Goal: Navigation & Orientation: Find specific page/section

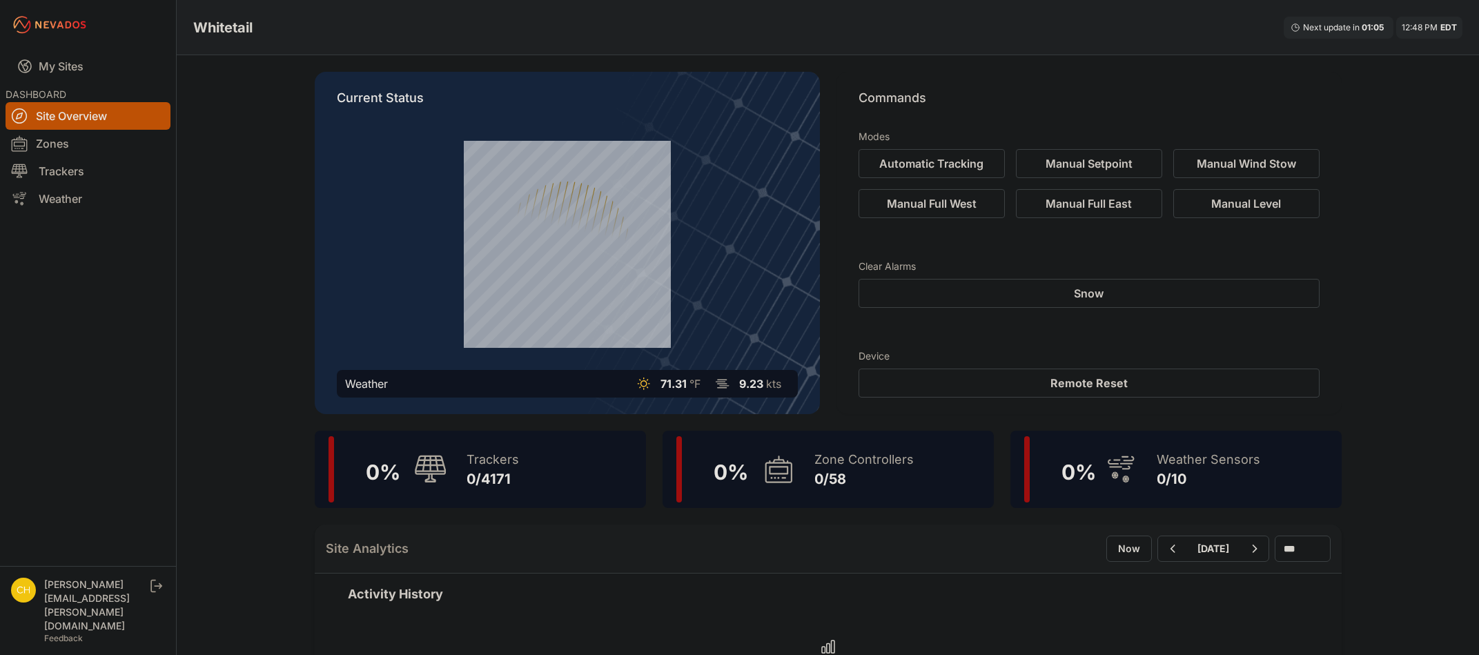
click at [841, 493] on div "Zone Controllers 0/58" at bounding box center [857, 469] width 113 height 66
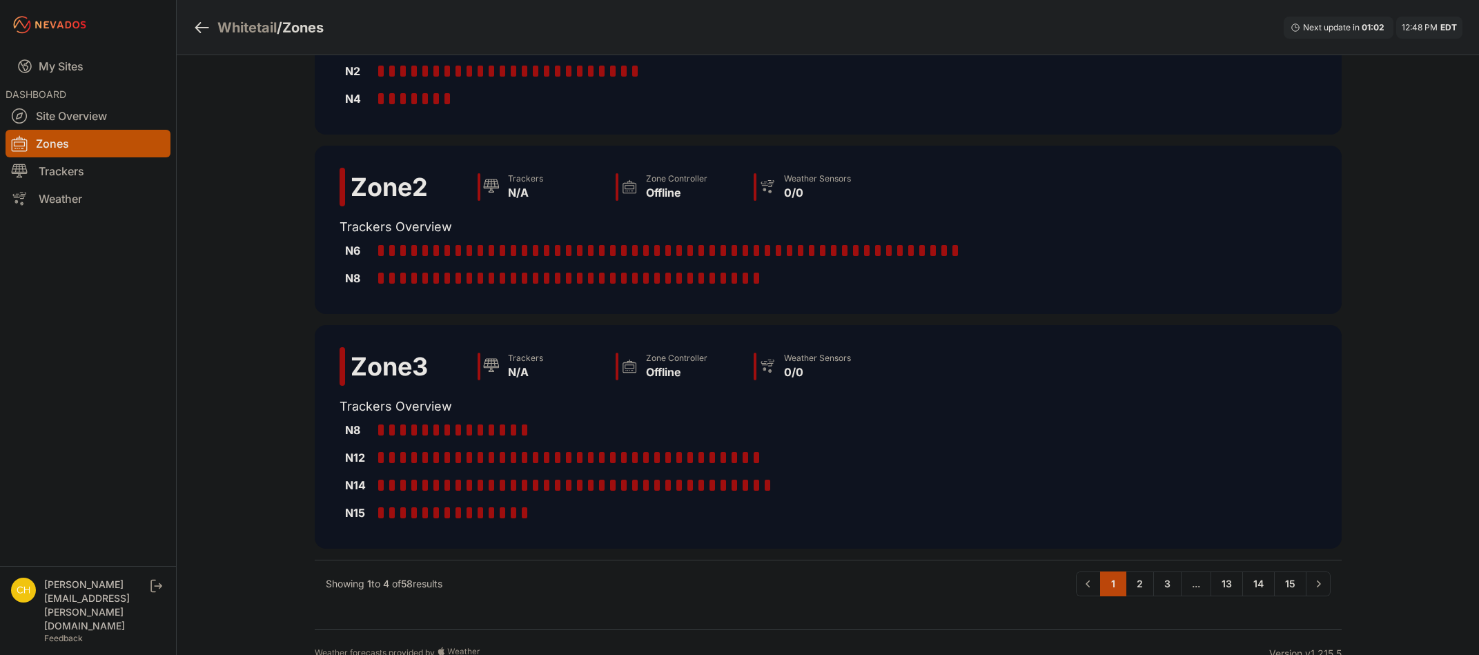
scroll to position [390, 0]
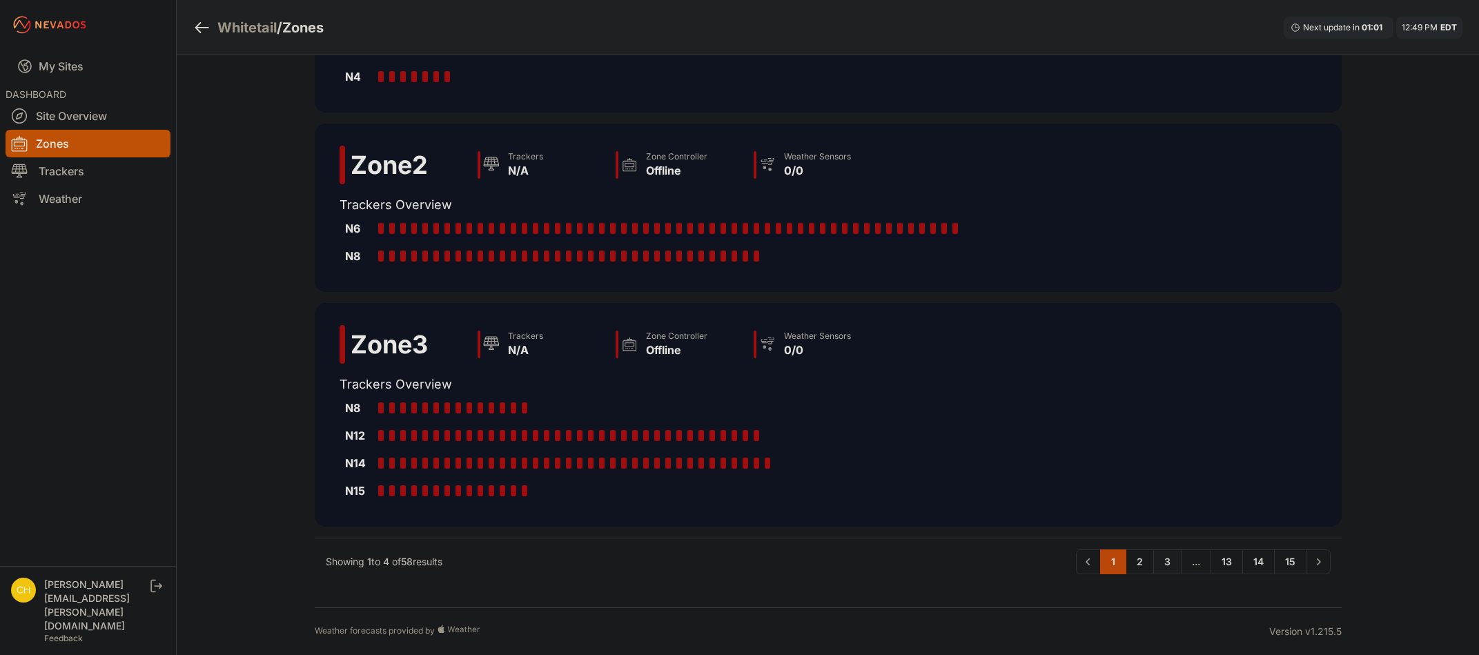
click at [1170, 560] on link "3" at bounding box center [1167, 561] width 28 height 25
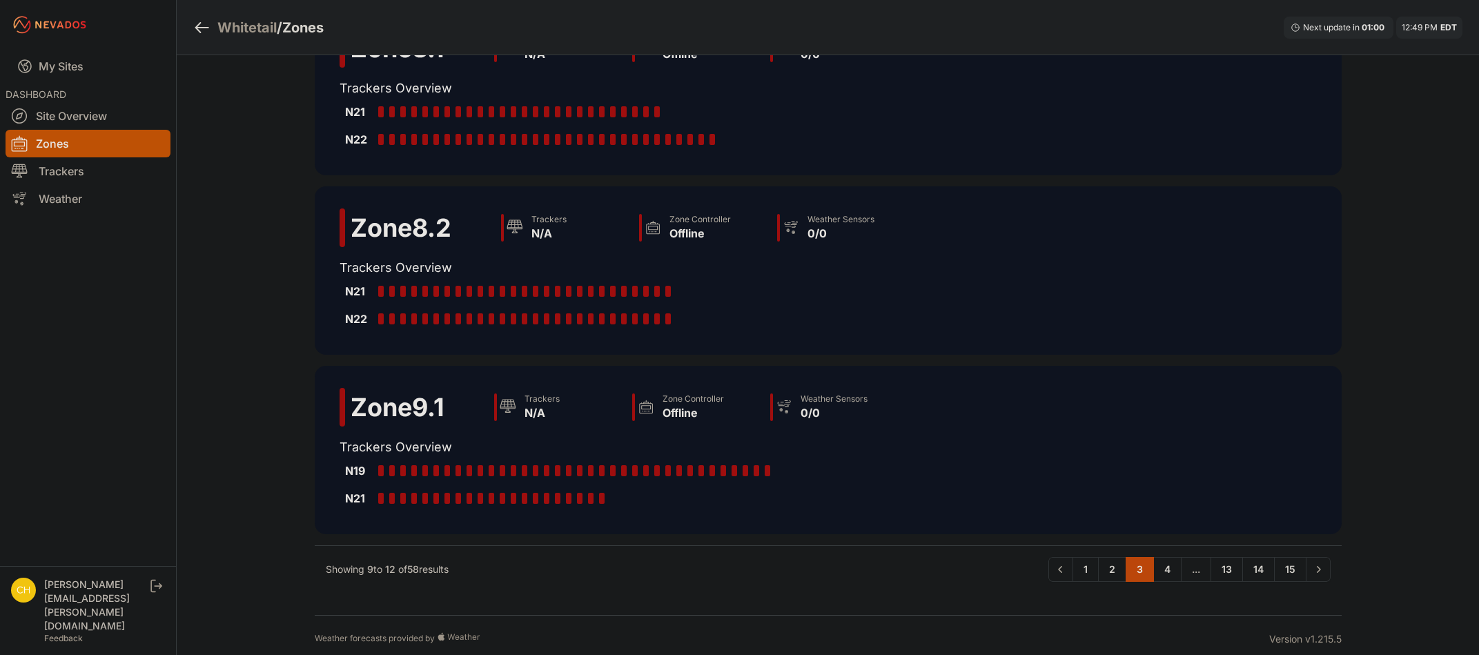
scroll to position [279, 0]
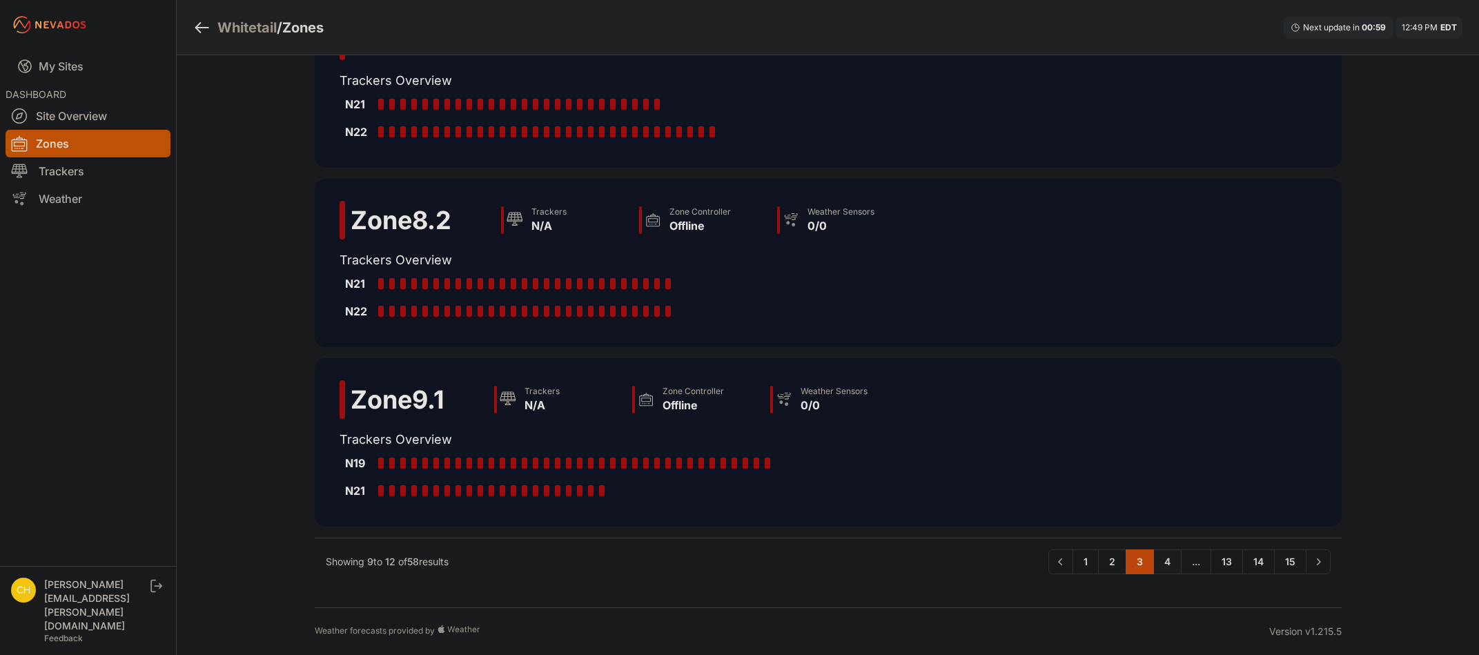
click at [1170, 563] on link "4" at bounding box center [1167, 561] width 28 height 25
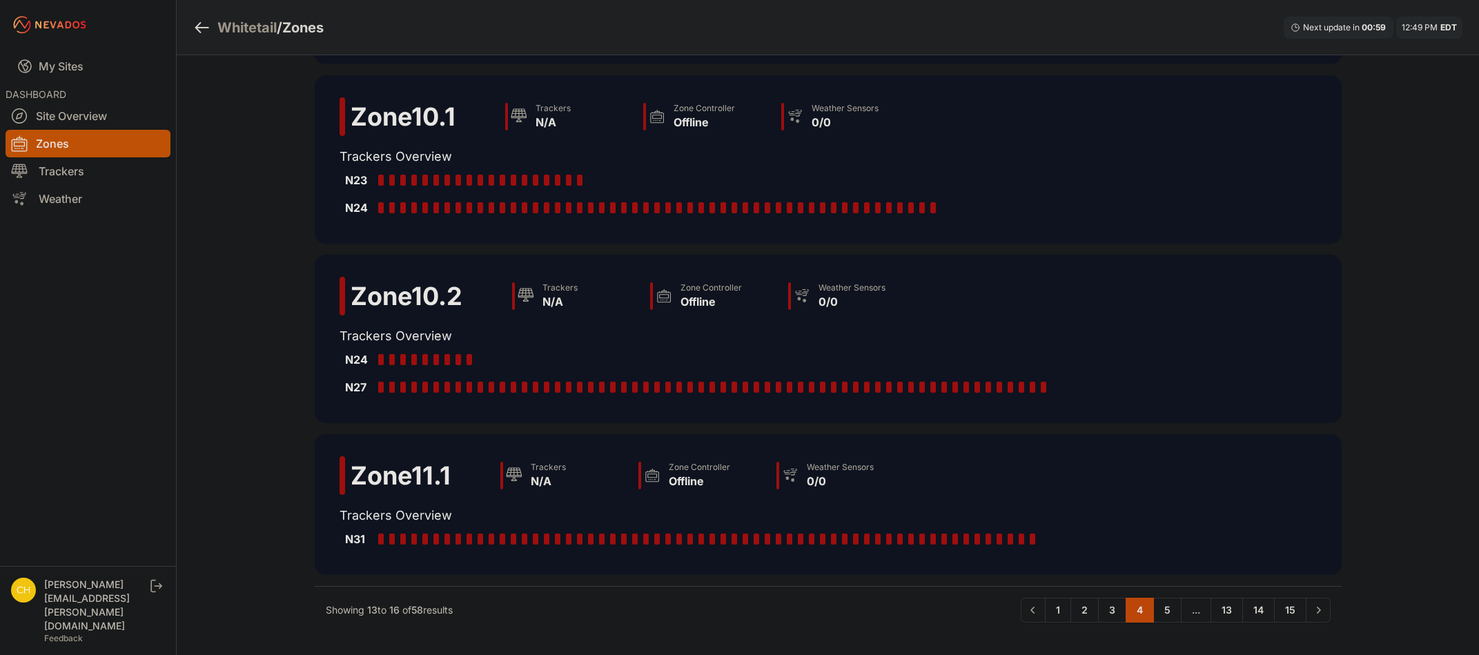
scroll to position [224, 0]
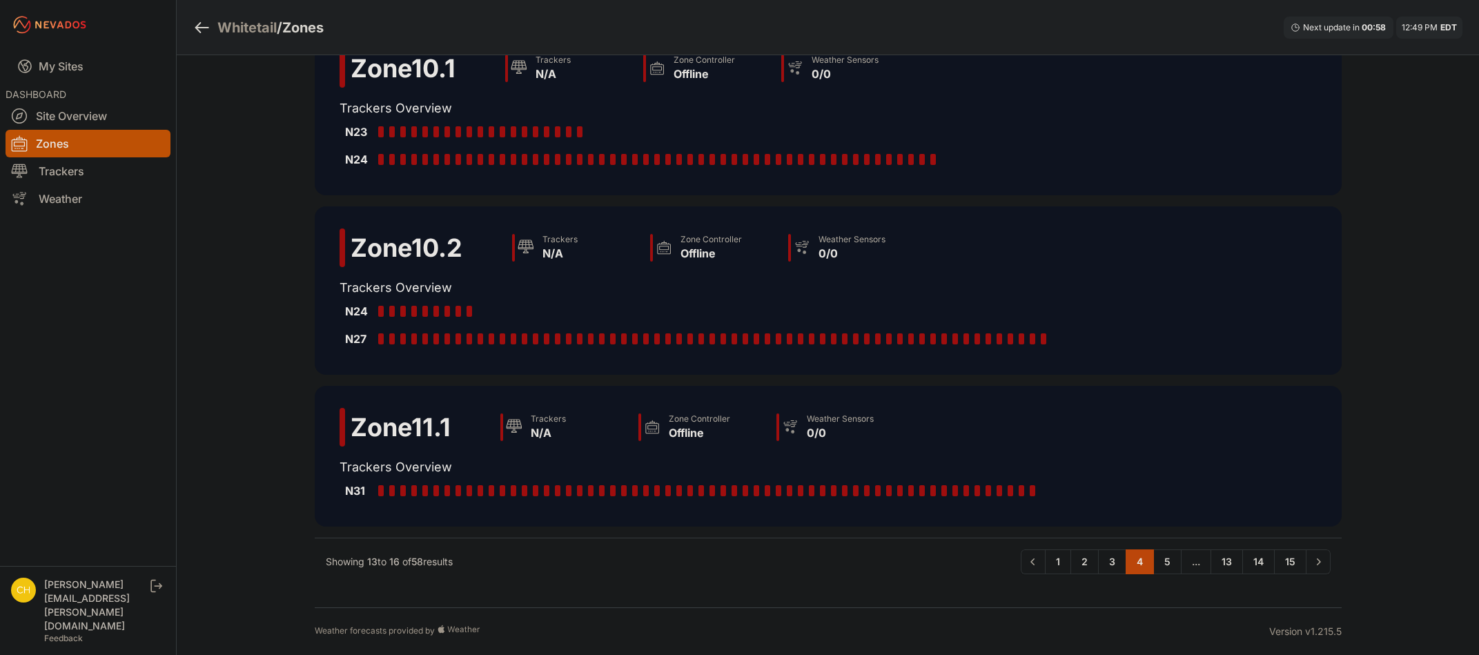
click at [1170, 563] on link "5" at bounding box center [1167, 561] width 28 height 25
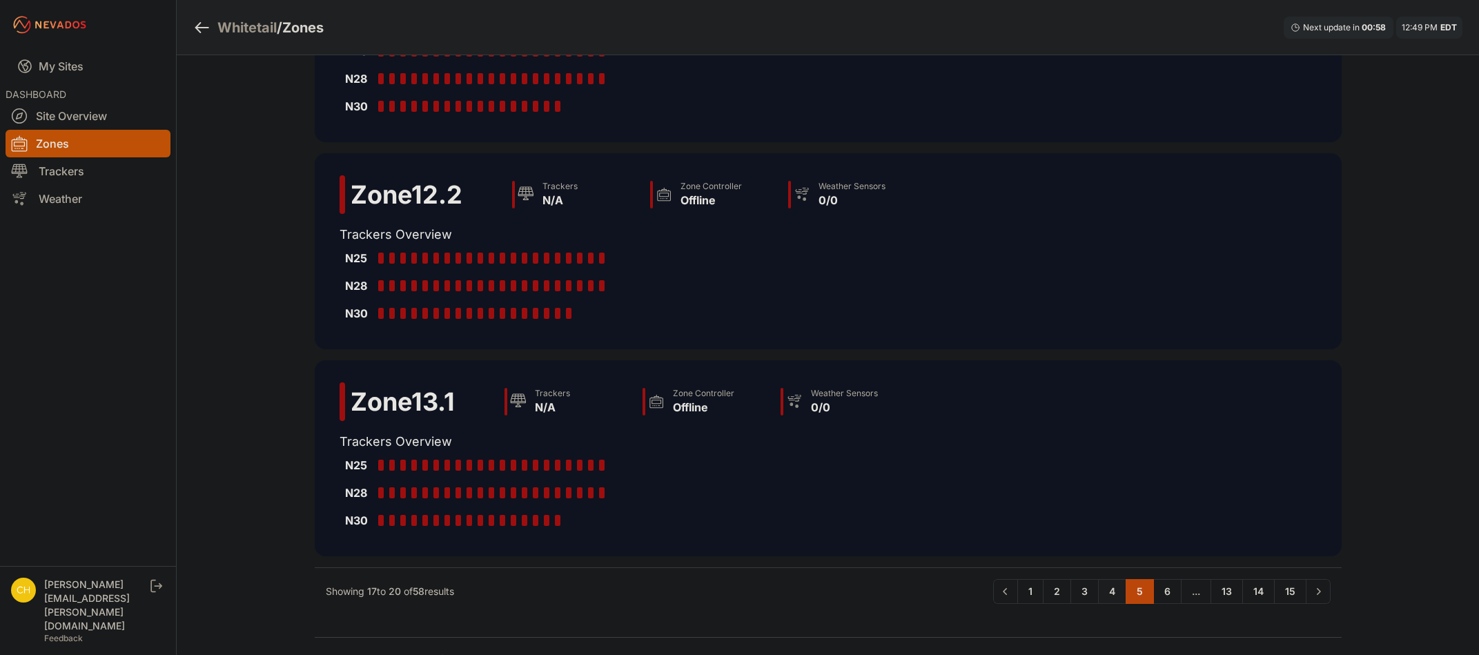
scroll to position [307, 0]
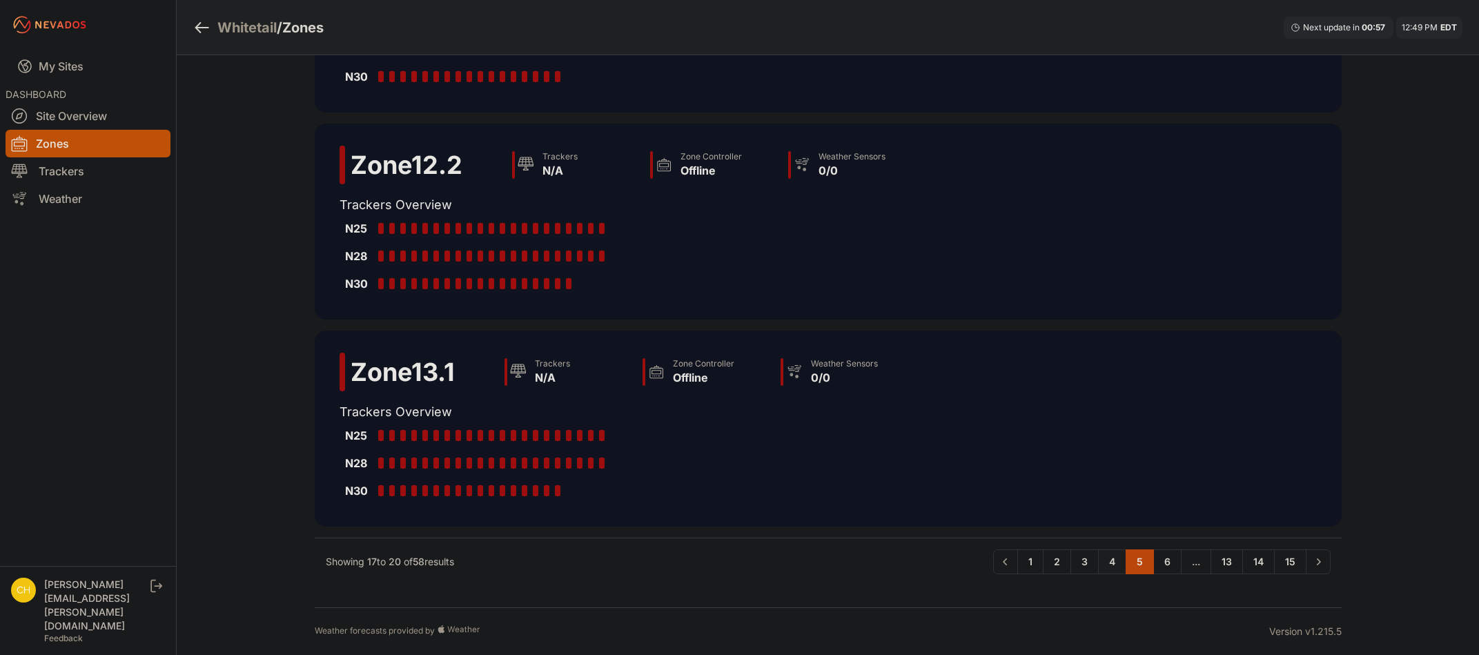
click at [1170, 563] on link "6" at bounding box center [1167, 561] width 28 height 25
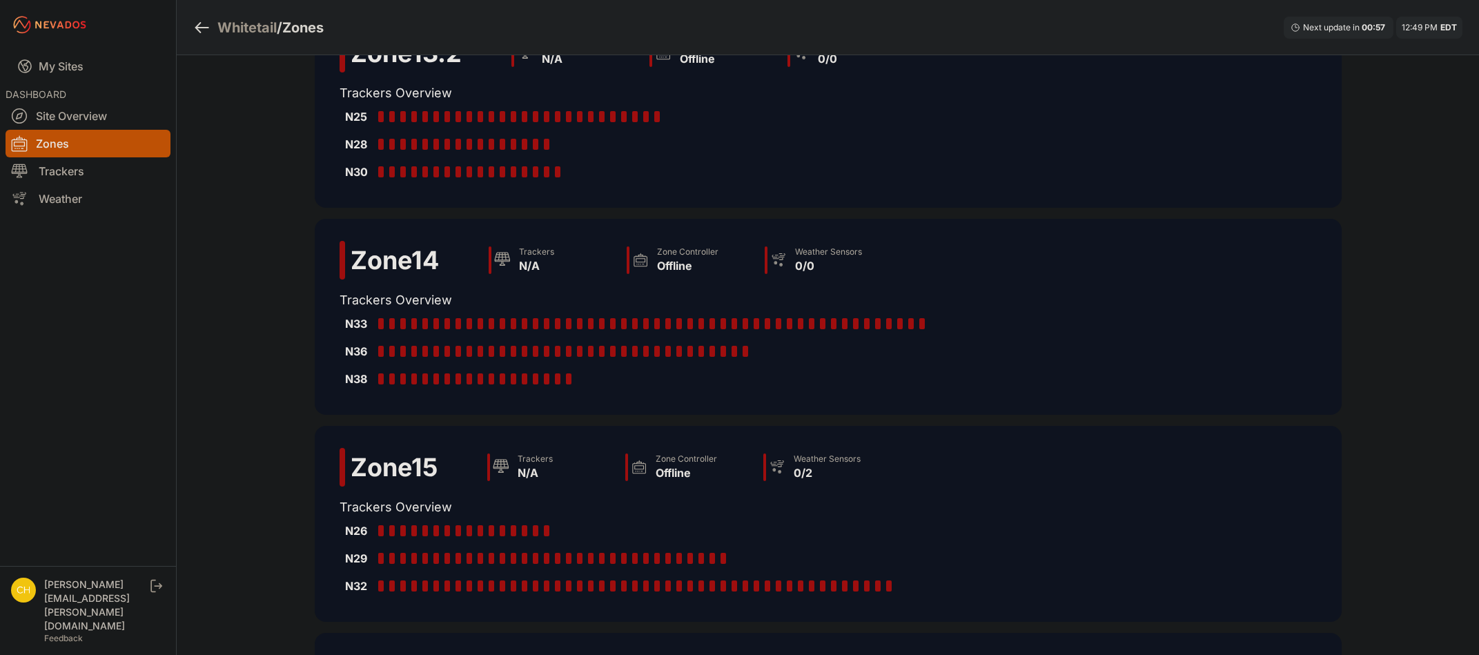
scroll to position [207, 0]
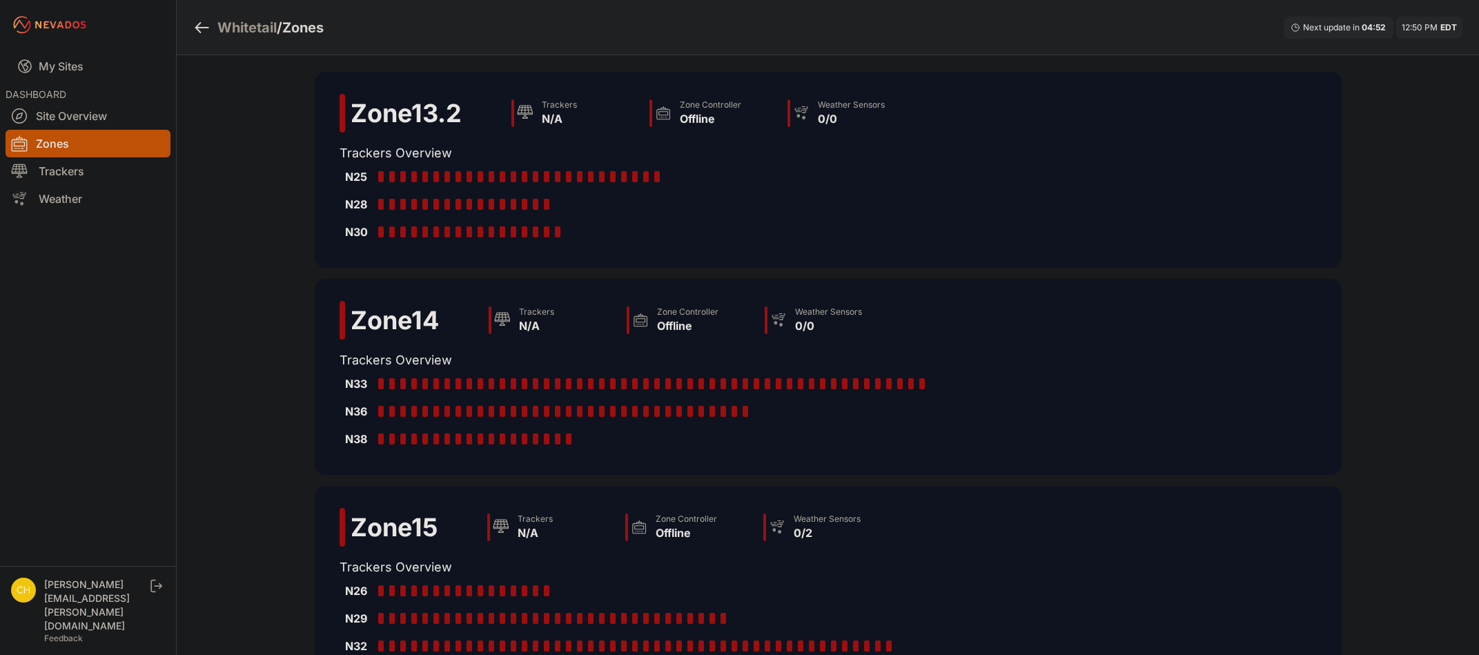
scroll to position [207, 0]
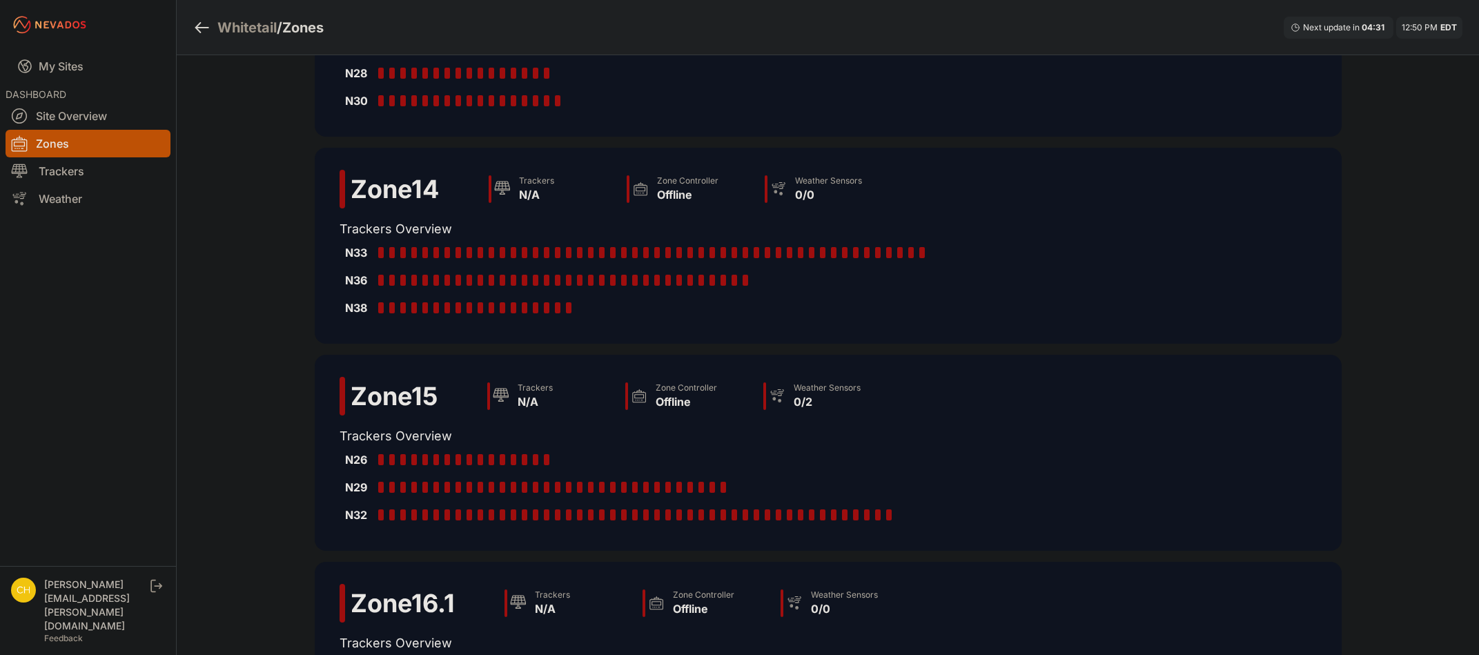
scroll to position [128, 0]
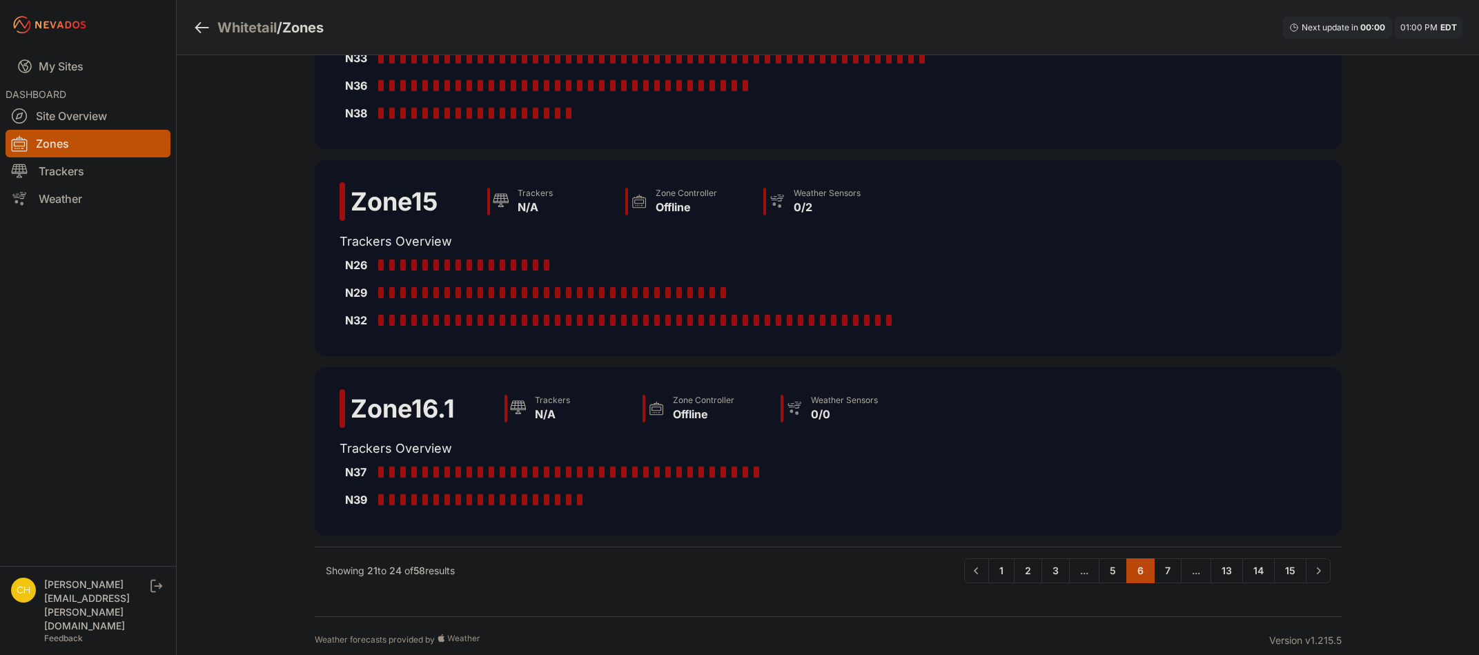
scroll to position [335, 0]
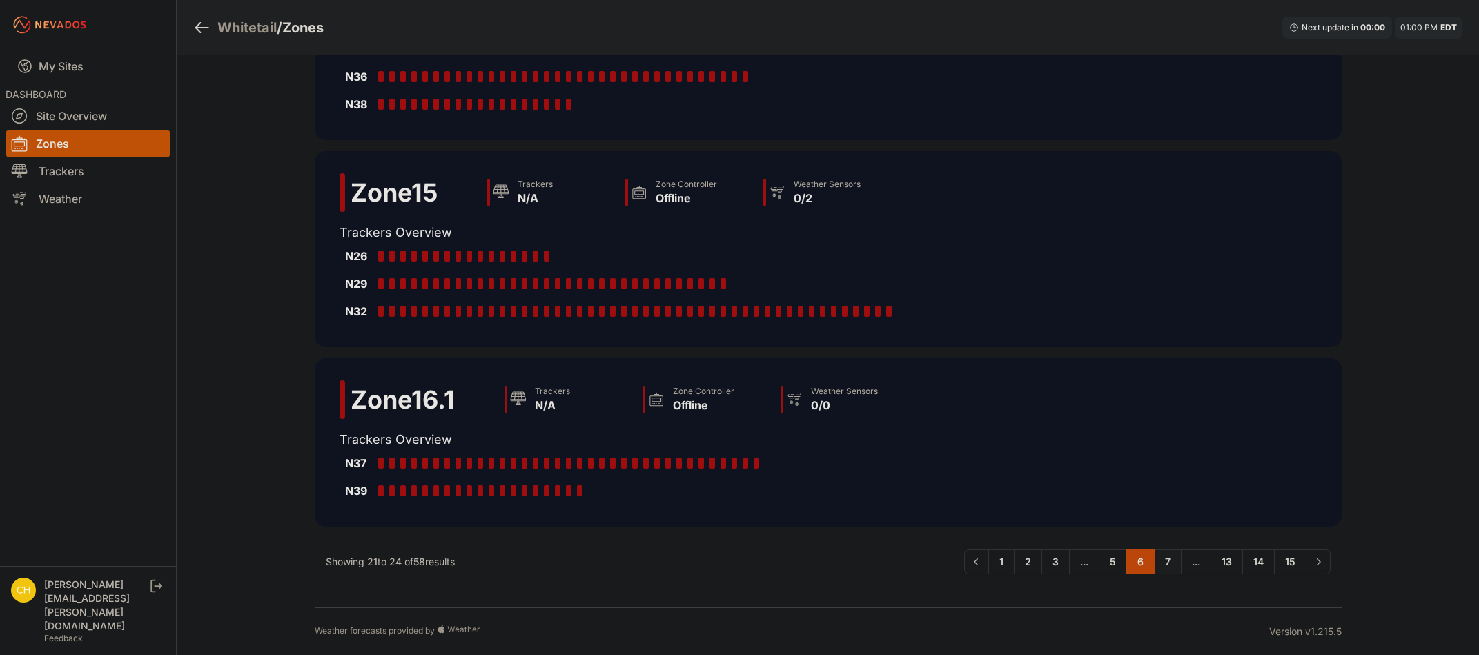
click at [1164, 562] on link "7" at bounding box center [1168, 561] width 28 height 25
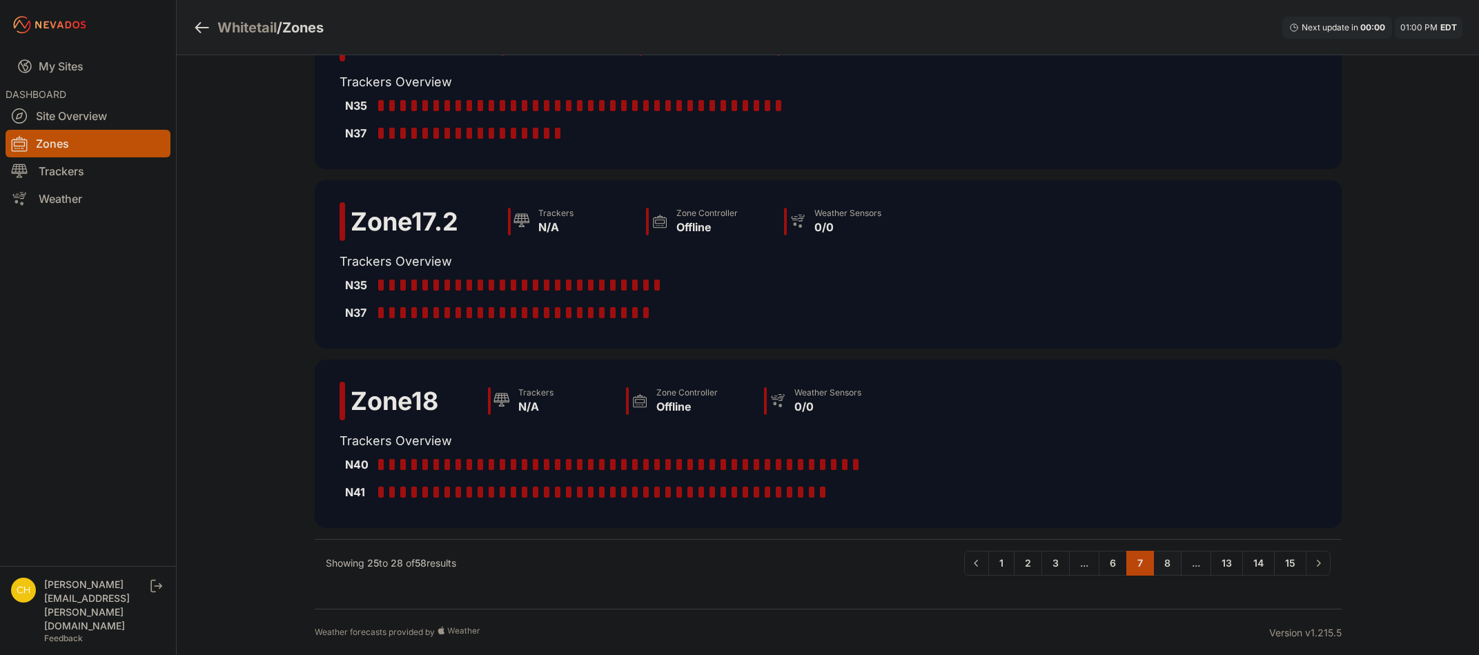
scroll to position [224, 0]
click at [1164, 562] on link "8" at bounding box center [1167, 561] width 28 height 25
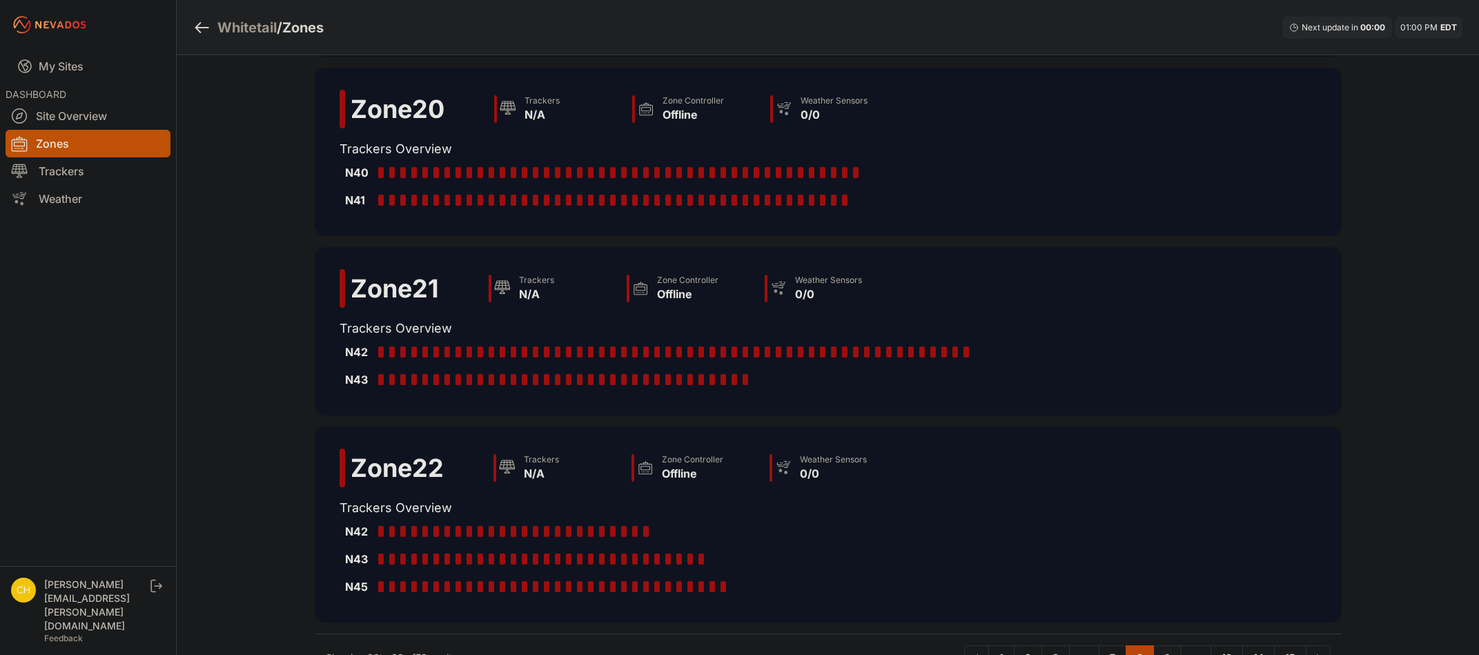
scroll to position [279, 0]
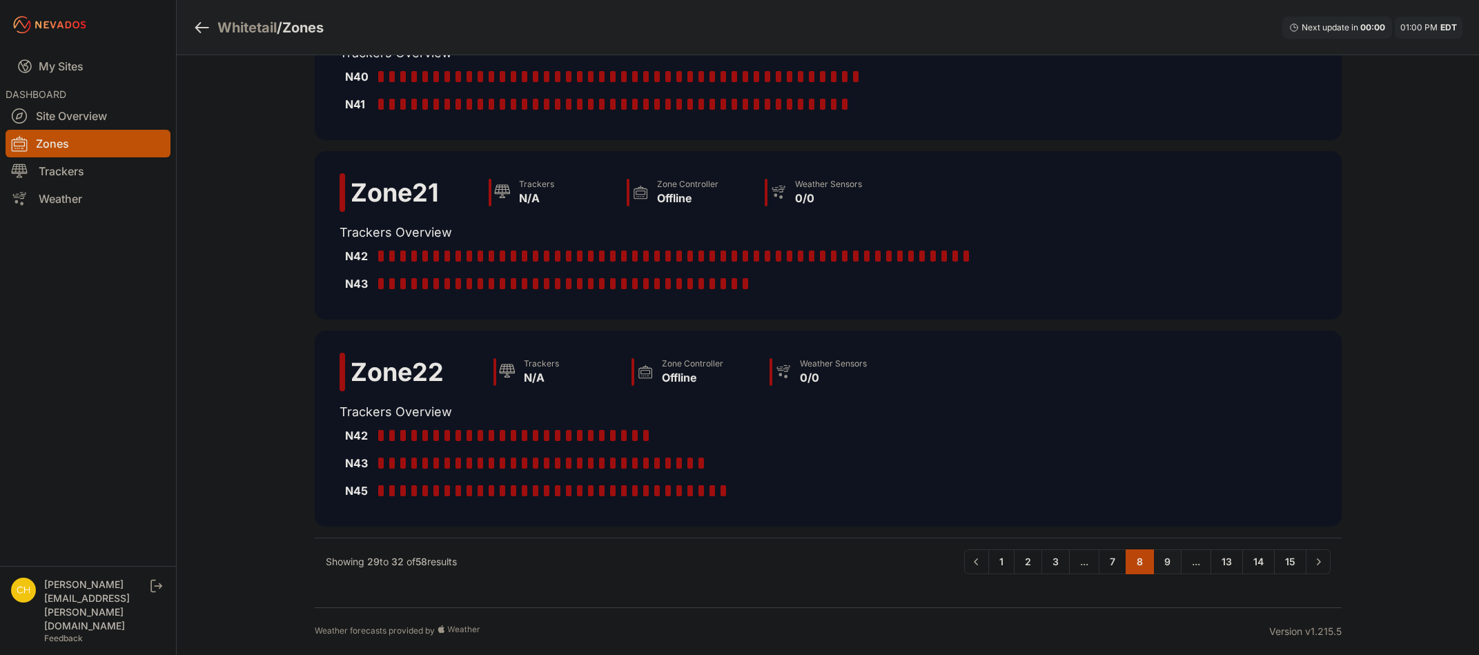
click at [1164, 562] on link "9" at bounding box center [1167, 561] width 28 height 25
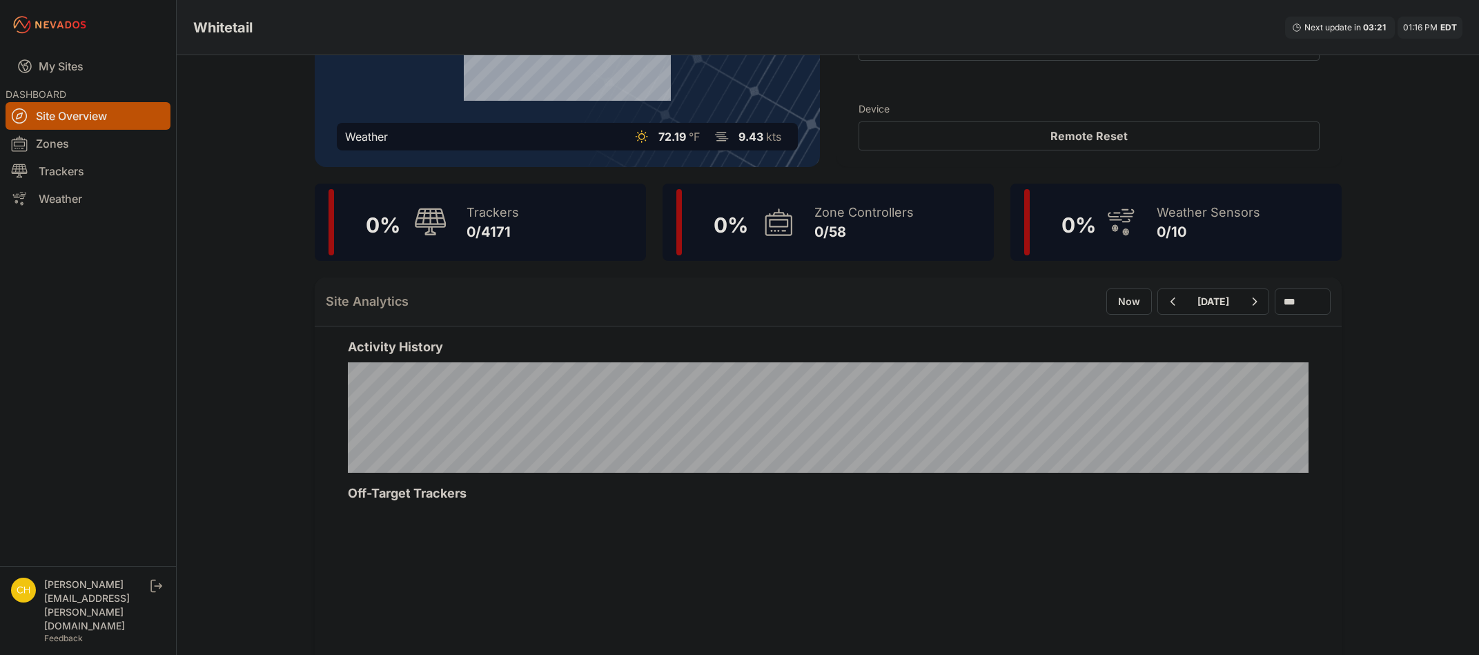
scroll to position [207, 0]
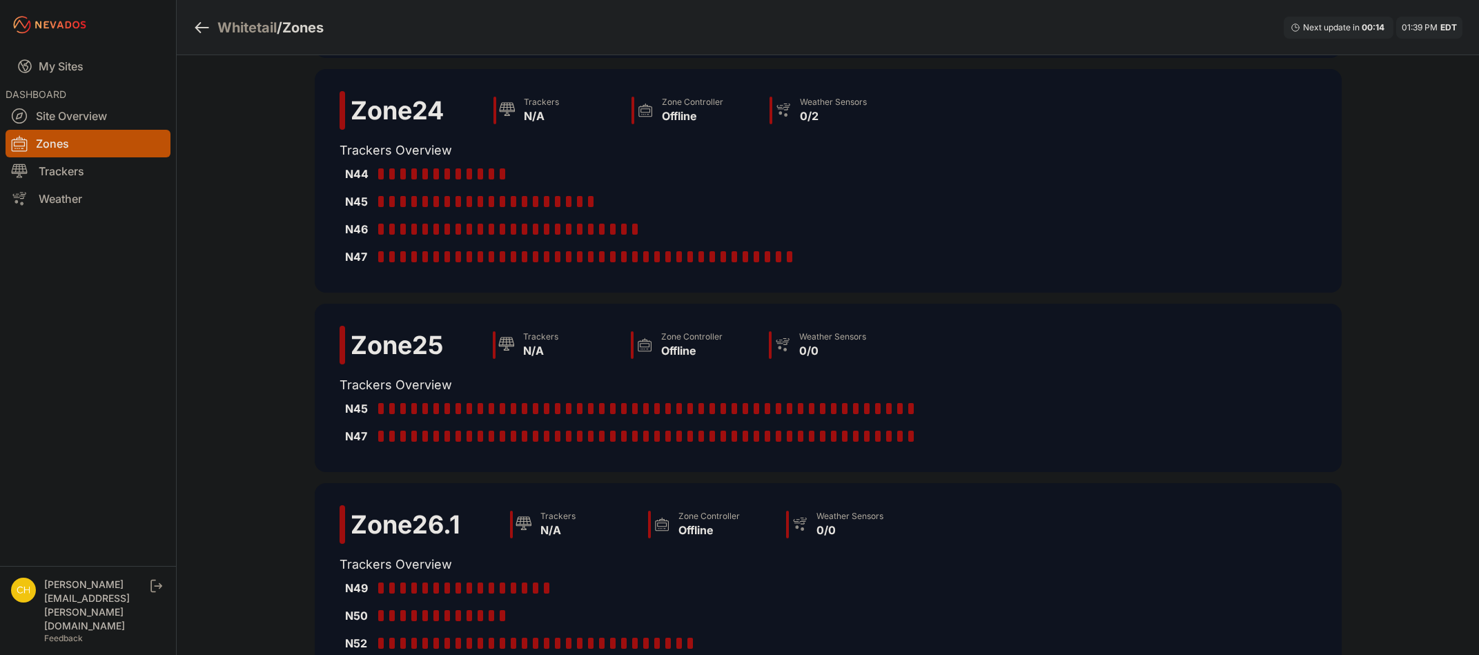
scroll to position [335, 0]
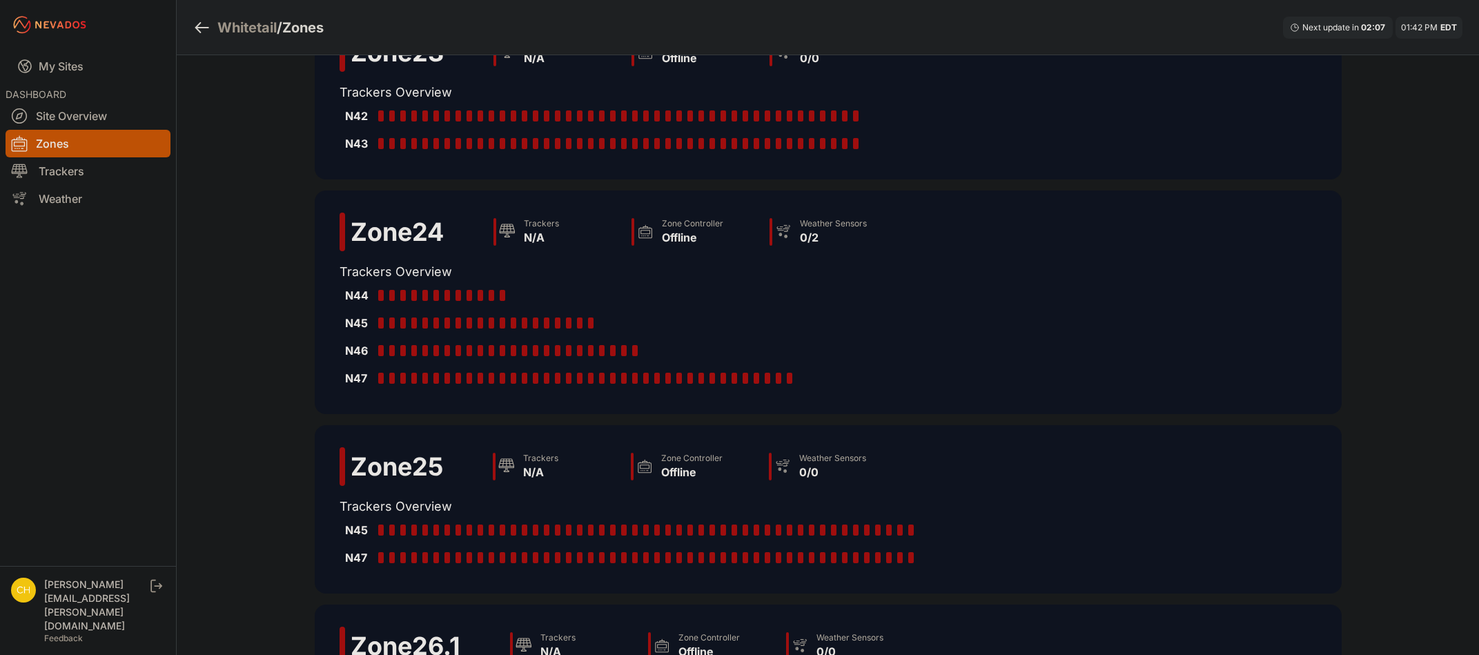
scroll to position [59, 0]
